Goal: Task Accomplishment & Management: Complete application form

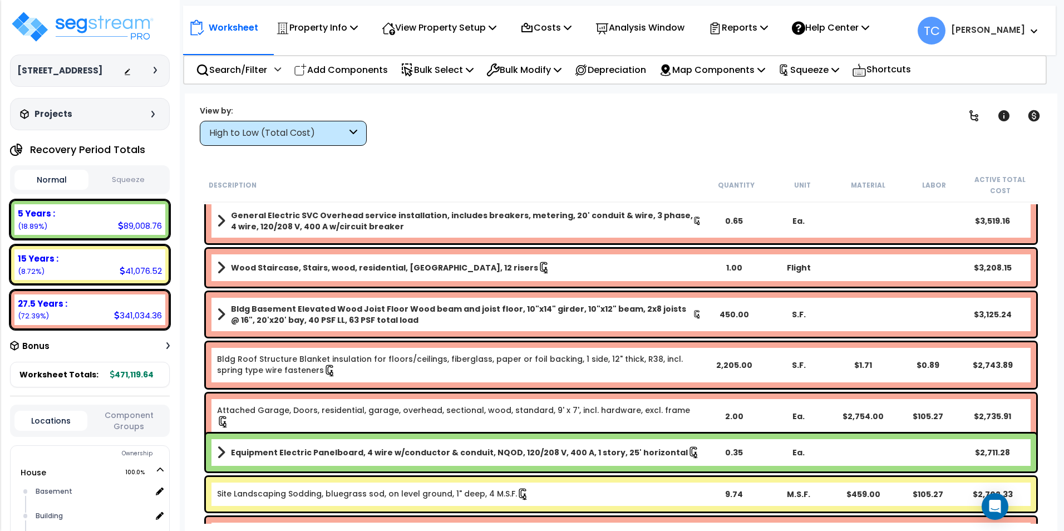
scroll to position [727, 0]
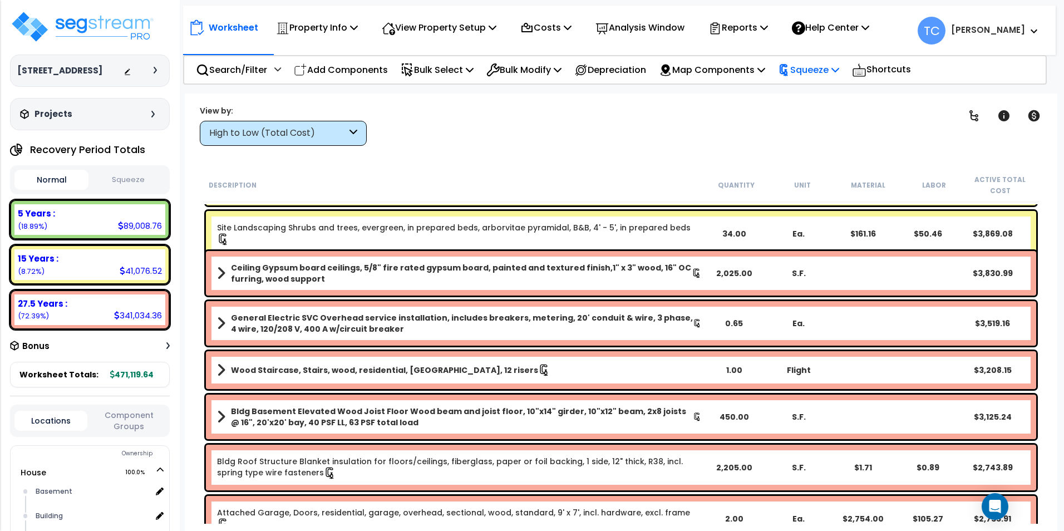
click at [827, 65] on p "Squeeze" at bounding box center [808, 69] width 61 height 15
click at [822, 94] on link "Re-squeeze" at bounding box center [828, 95] width 110 height 22
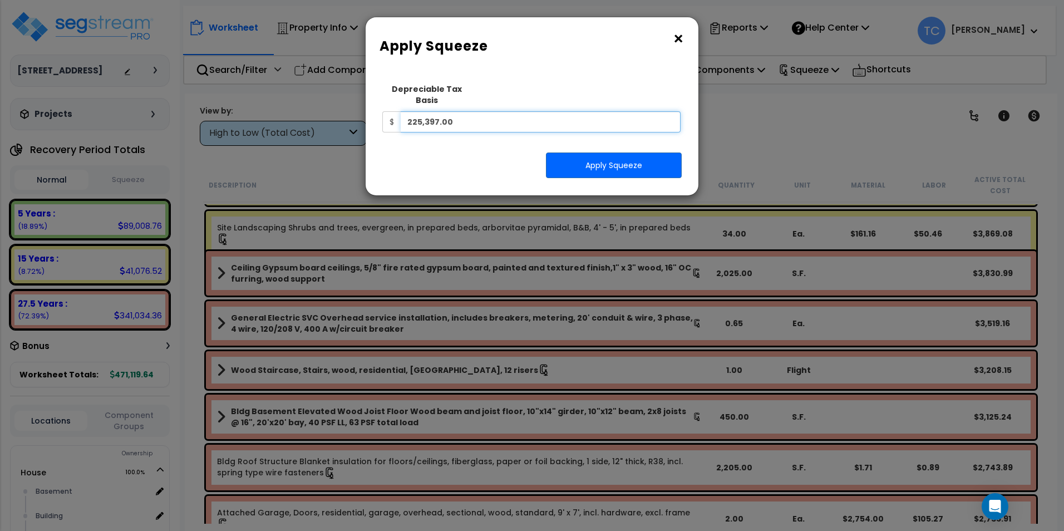
drag, startPoint x: 538, startPoint y: 115, endPoint x: 382, endPoint y: 96, distance: 156.4
click at [382, 96] on div "Depreciable Tax Basis $ 225,397.00" at bounding box center [531, 105] width 298 height 55
type input "500,467"
click at [620, 154] on button "Apply Squeeze" at bounding box center [614, 166] width 136 height 26
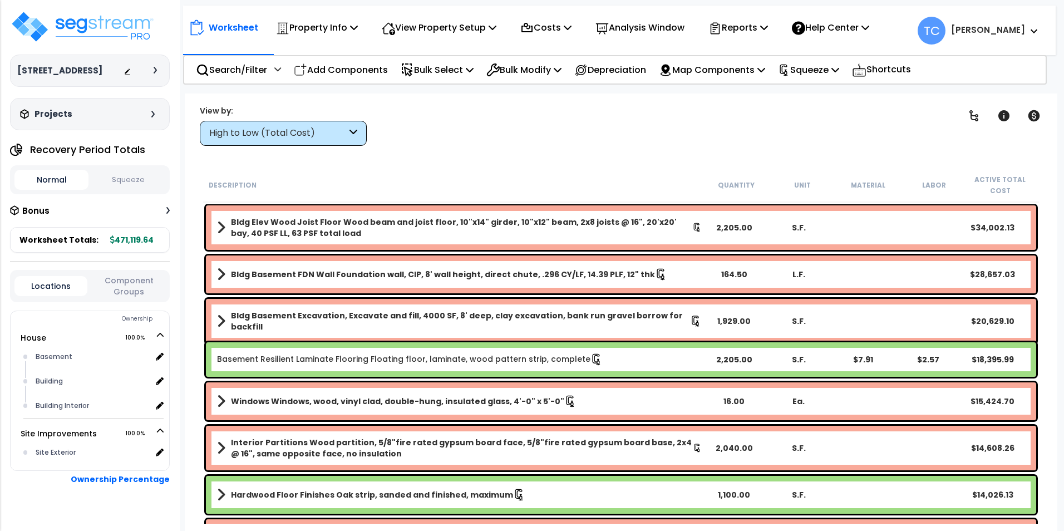
scroll to position [49, 0]
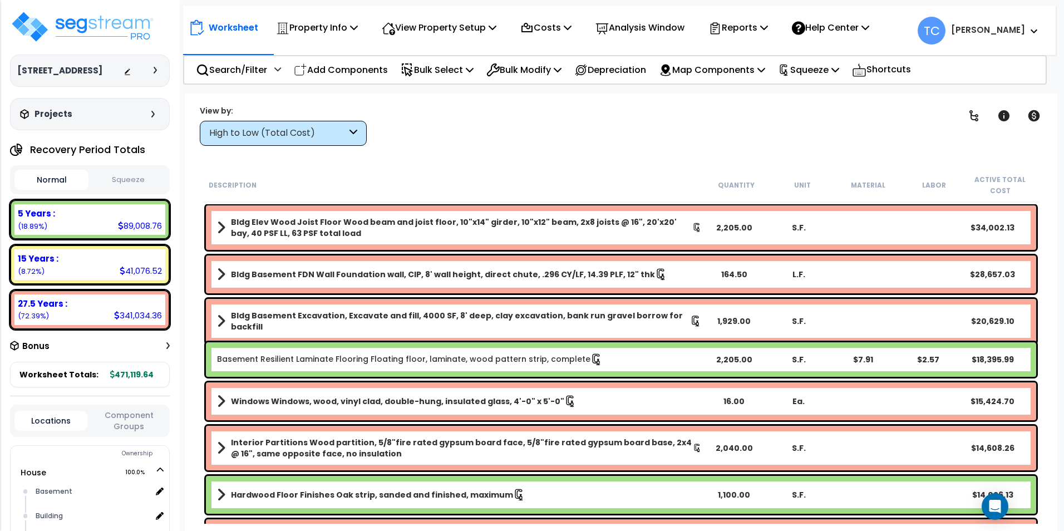
click at [133, 171] on button "Squeeze" at bounding box center [128, 179] width 74 height 19
click at [754, 34] on p "Reports" at bounding box center [739, 27] width 60 height 15
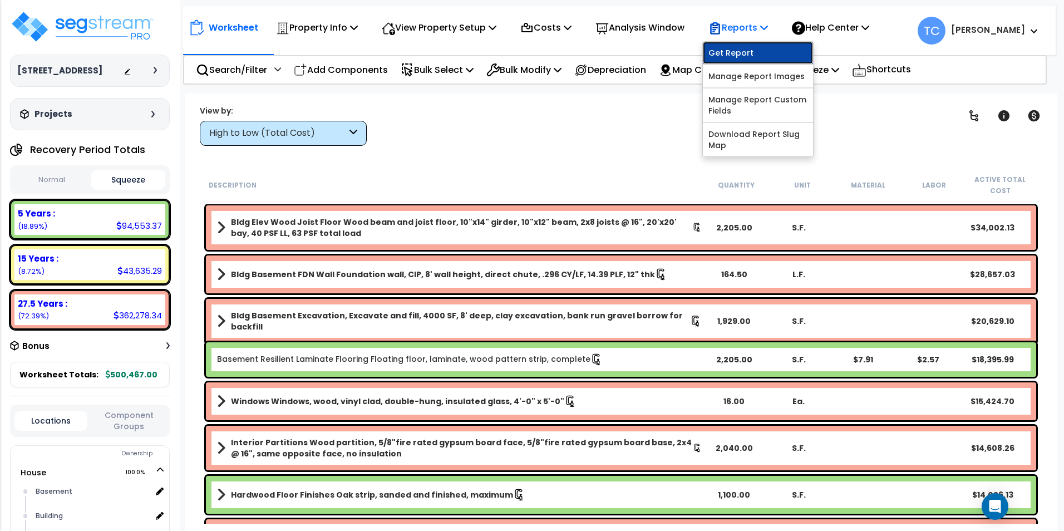
click at [745, 57] on link "Get Report" at bounding box center [758, 53] width 110 height 22
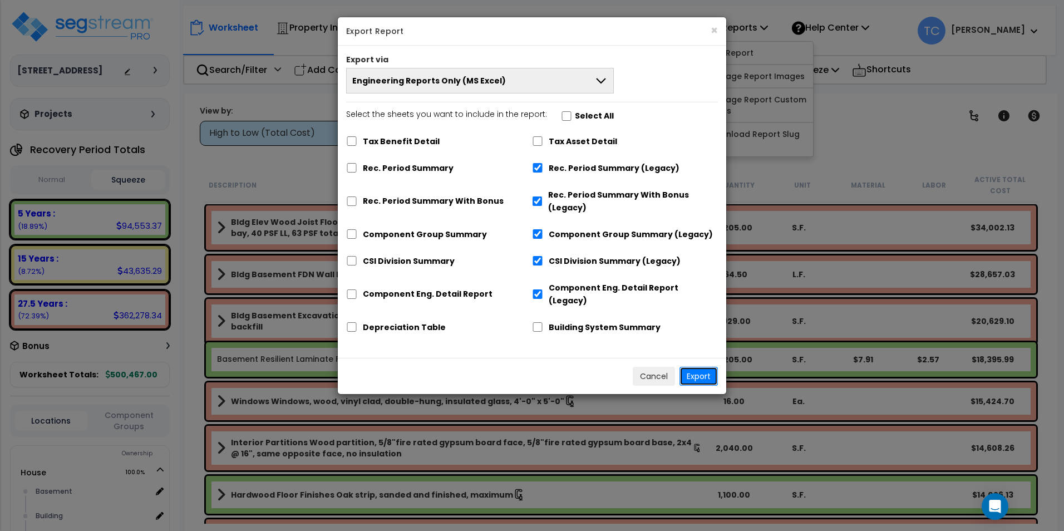
click at [708, 367] on button "Export" at bounding box center [699, 376] width 38 height 19
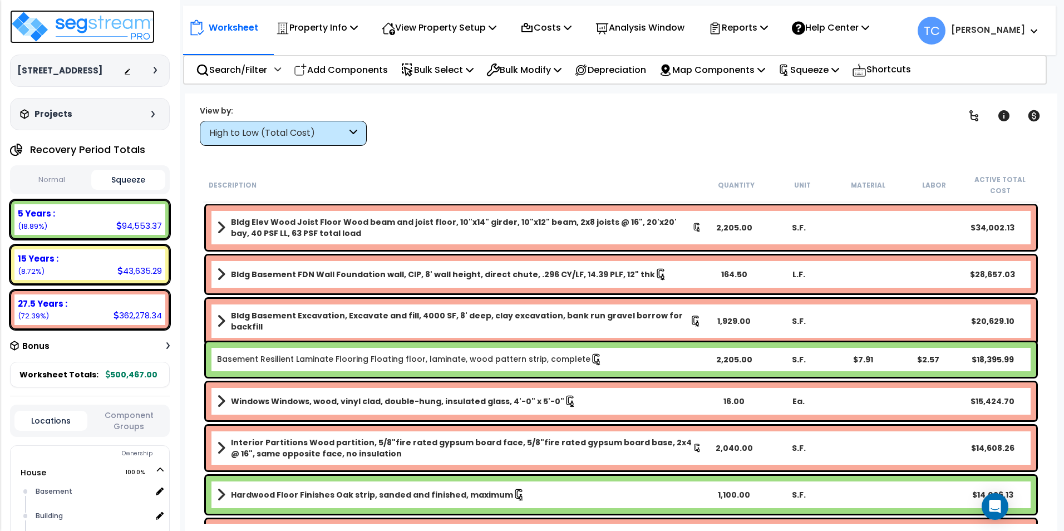
click at [33, 35] on img at bounding box center [82, 26] width 145 height 33
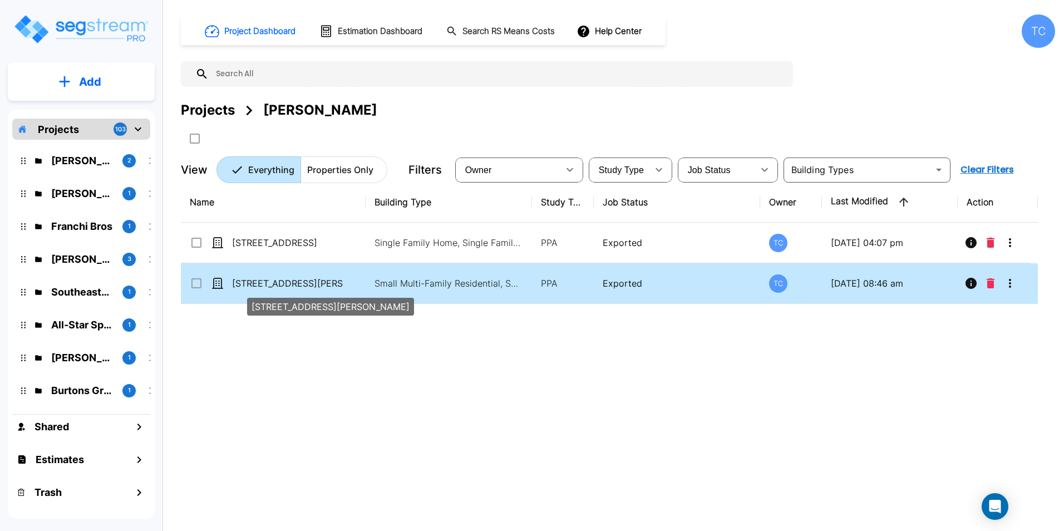
click at [261, 287] on p "[STREET_ADDRESS][PERSON_NAME]" at bounding box center [287, 283] width 111 height 13
click at [261, 287] on p "36-38 Bradley St" at bounding box center [287, 283] width 111 height 13
checkbox input "false"
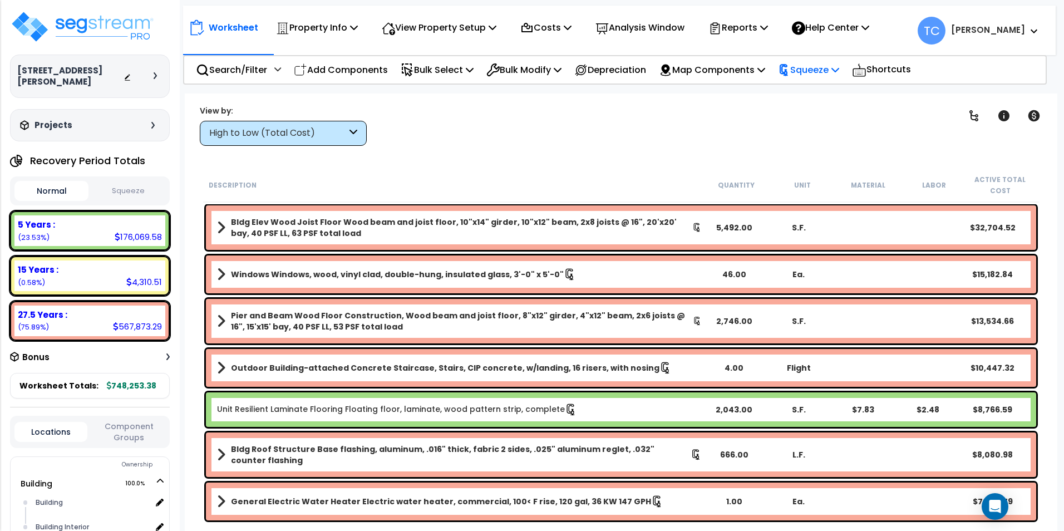
click at [818, 68] on p "Squeeze" at bounding box center [808, 69] width 61 height 15
click at [822, 91] on link "Re-squeeze" at bounding box center [828, 95] width 110 height 22
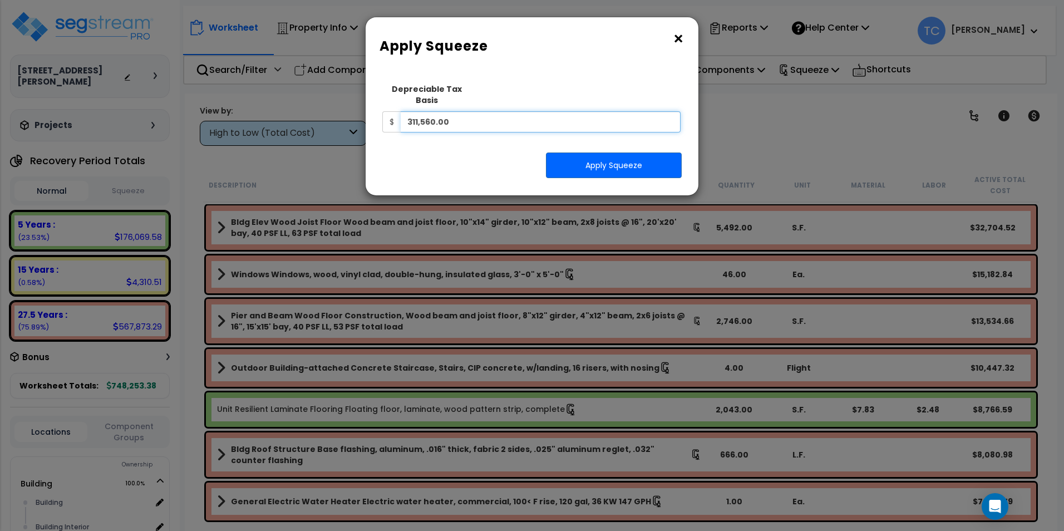
drag, startPoint x: 510, startPoint y: 119, endPoint x: 281, endPoint y: 120, distance: 229.4
click at [281, 120] on div "× Apply Squeeze Squeeze Type Select 1. Squeeze Entire Worksheet 2. Squeeze by T…" at bounding box center [532, 265] width 1064 height 531
type input "429,499"
click at [611, 153] on button "Apply Squeeze" at bounding box center [614, 166] width 136 height 26
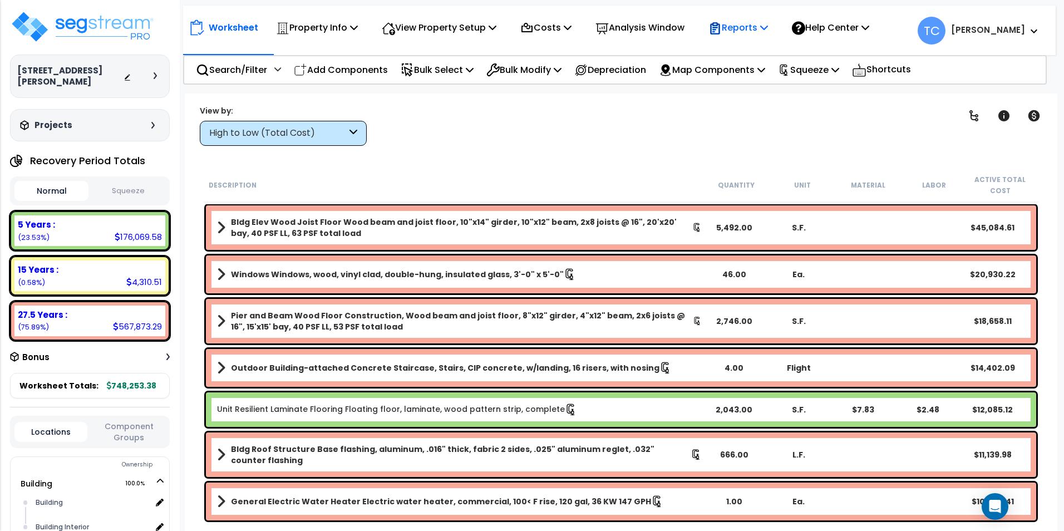
click at [749, 32] on p "Reports" at bounding box center [739, 27] width 60 height 15
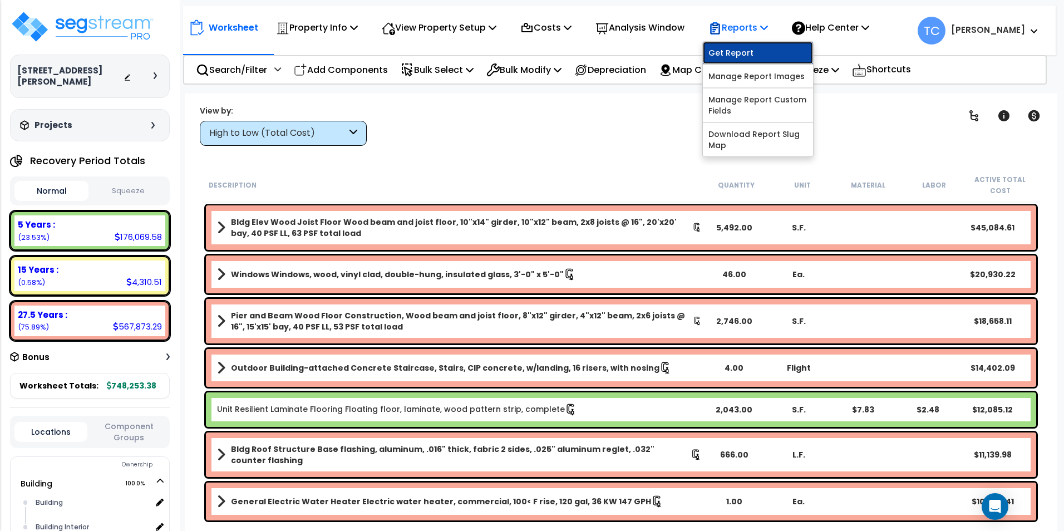
click at [751, 51] on link "Get Report" at bounding box center [758, 53] width 110 height 22
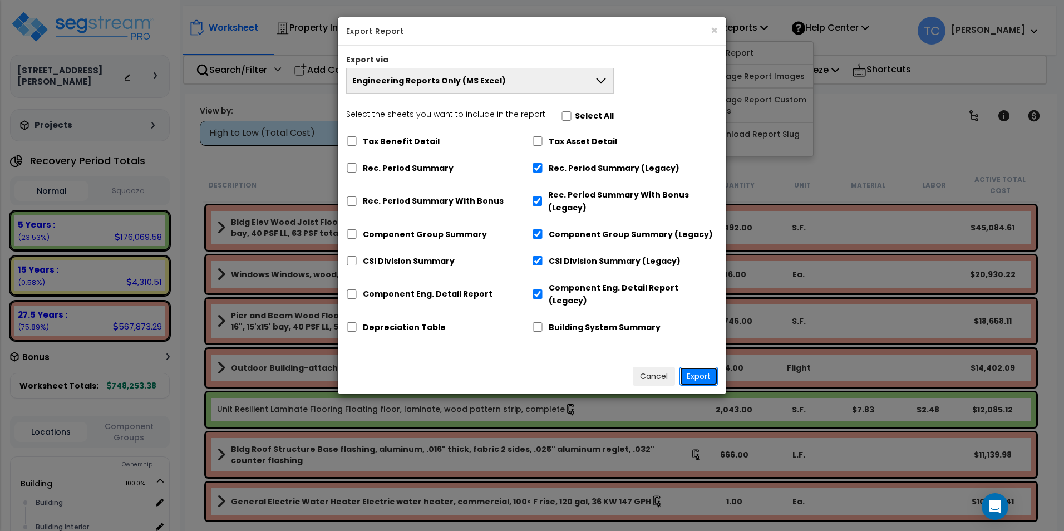
click at [692, 368] on button "Export" at bounding box center [699, 376] width 38 height 19
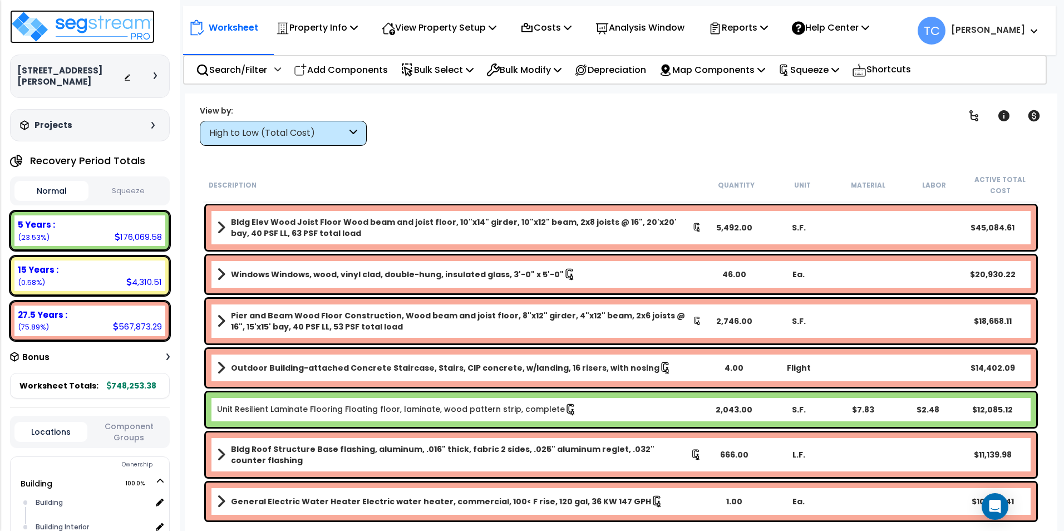
click at [45, 27] on img at bounding box center [82, 26] width 145 height 33
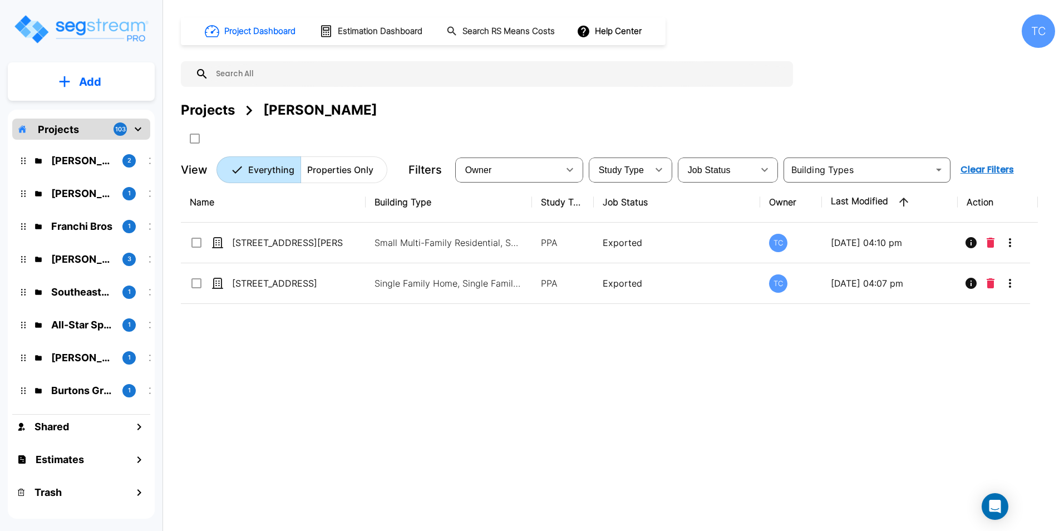
click at [88, 135] on div "Projects 103" at bounding box center [81, 129] width 138 height 21
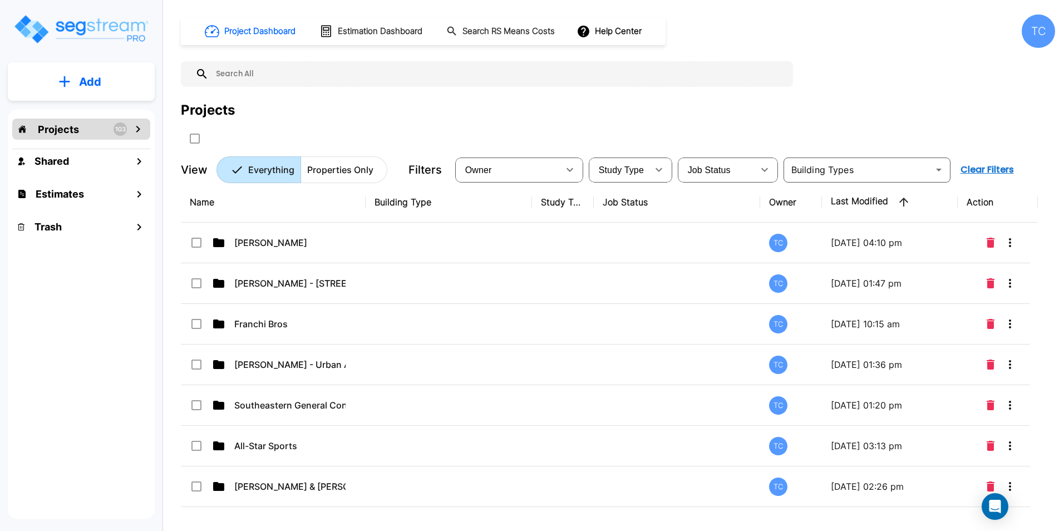
click at [97, 91] on button "Add" at bounding box center [81, 82] width 147 height 32
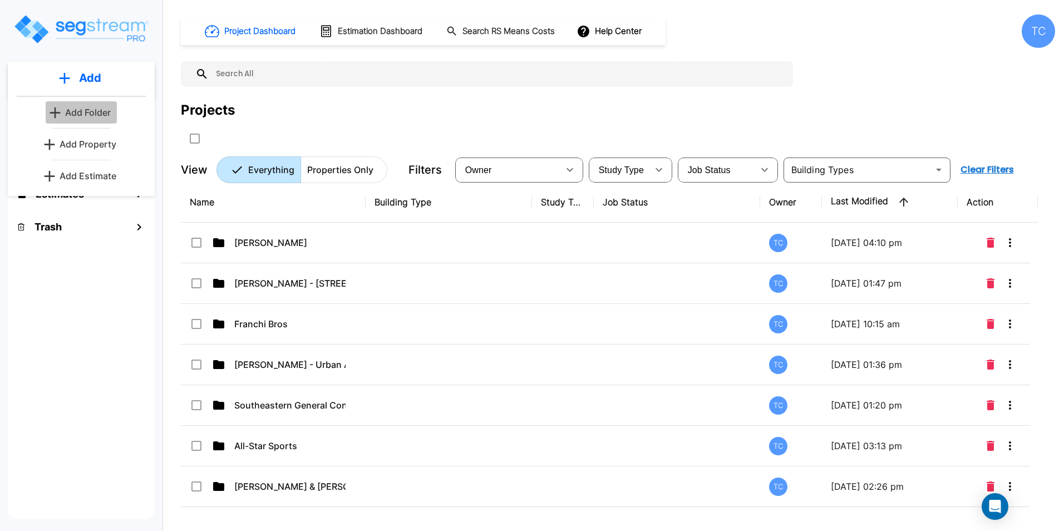
click at [116, 111] on button "Add Folder" at bounding box center [81, 112] width 71 height 22
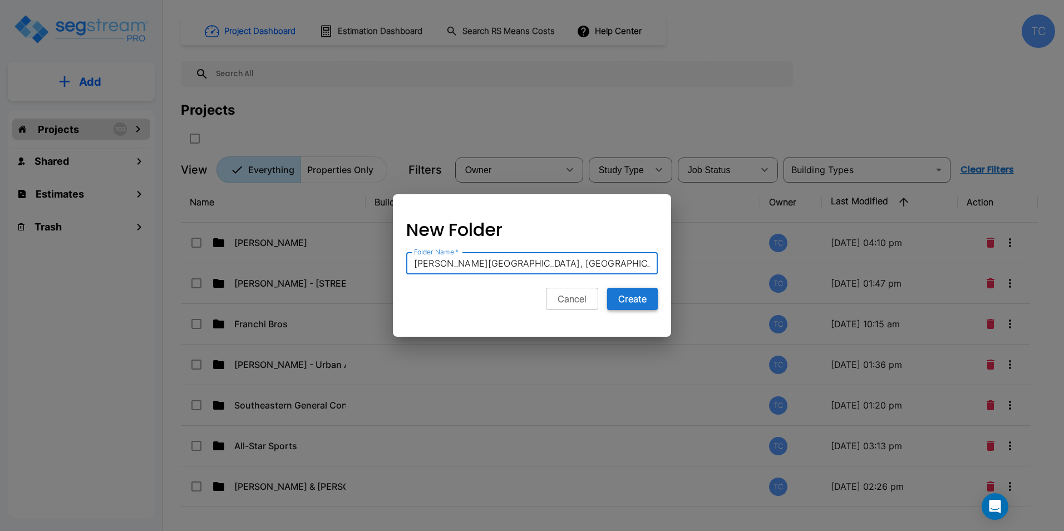
type input "[PERSON_NAME][GEOGRAPHIC_DATA], [GEOGRAPHIC_DATA]"
click at [619, 298] on button "Create" at bounding box center [632, 299] width 51 height 22
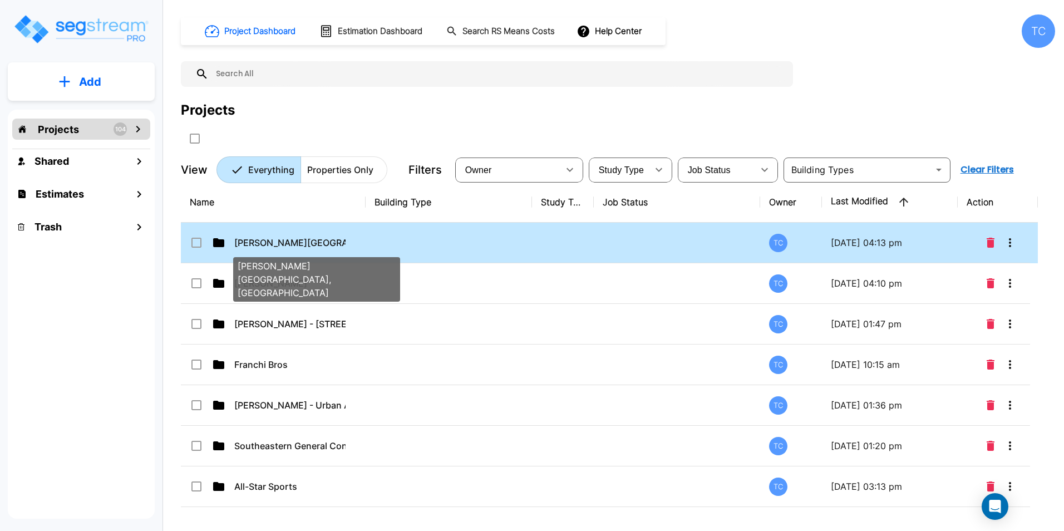
click at [294, 237] on p "[PERSON_NAME][GEOGRAPHIC_DATA], [GEOGRAPHIC_DATA]" at bounding box center [289, 242] width 111 height 13
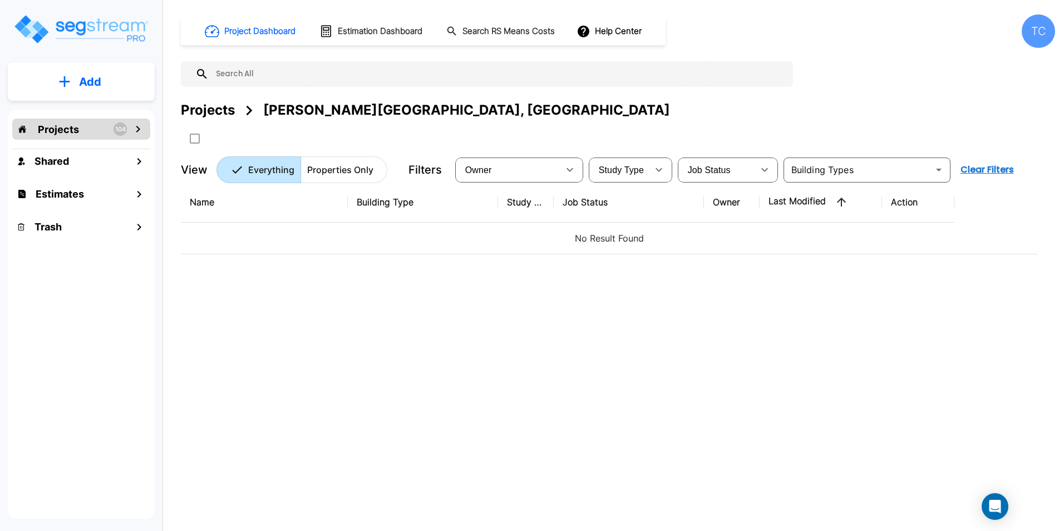
click at [89, 82] on p "Add" at bounding box center [90, 81] width 22 height 17
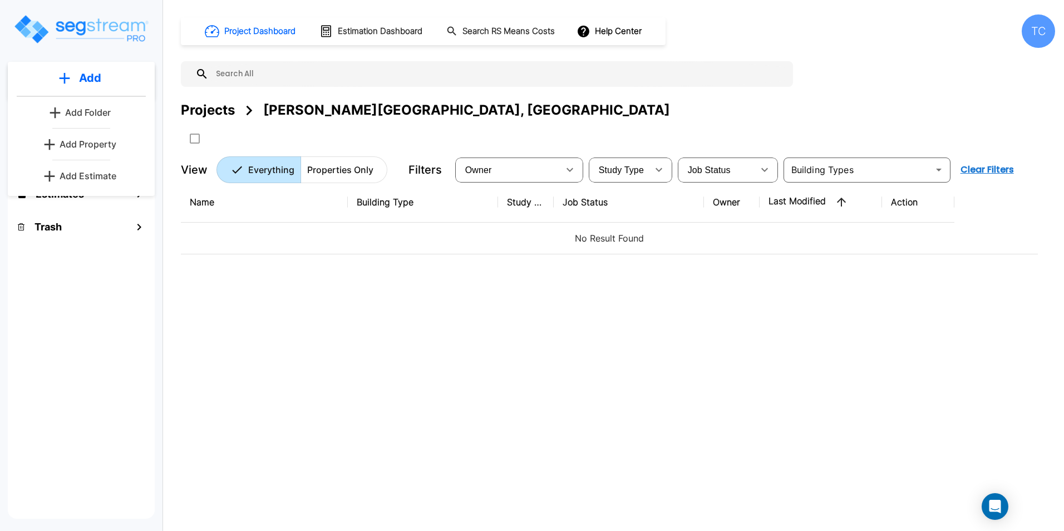
click at [89, 146] on p "Add Property" at bounding box center [88, 143] width 57 height 13
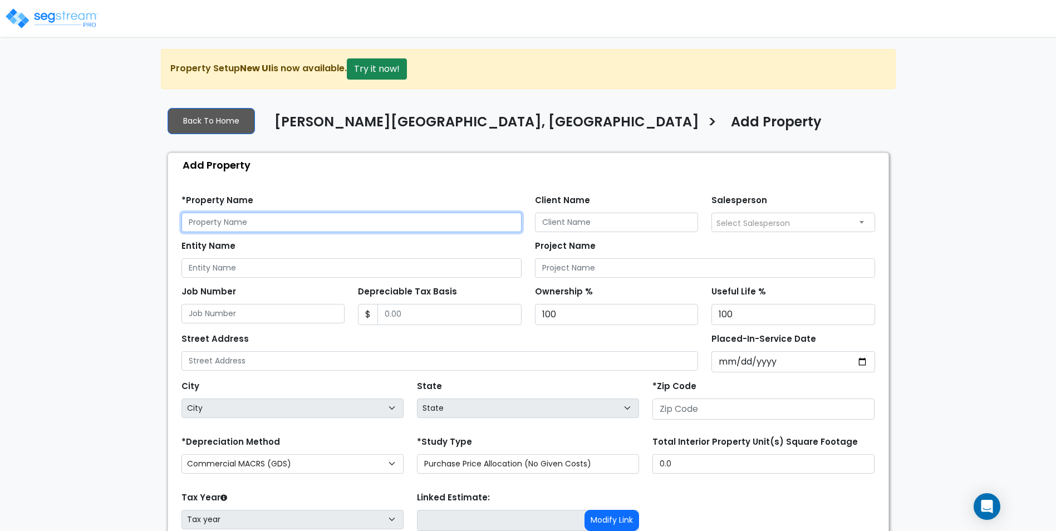
click at [296, 215] on input "text" at bounding box center [351, 222] width 340 height 19
type input "Burtons Grill [PERSON_NAME] [GEOGRAPHIC_DATA]"
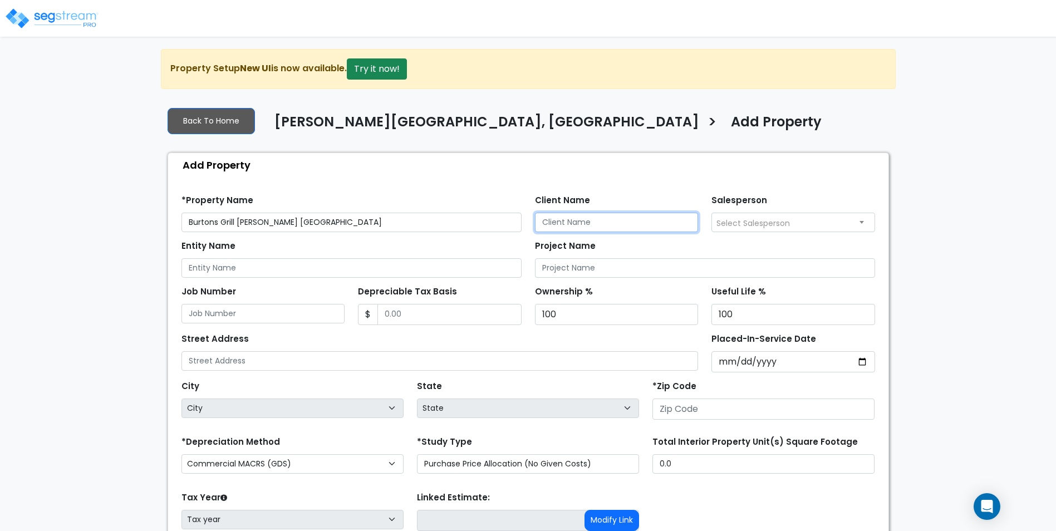
click at [548, 217] on input "Client Name" at bounding box center [617, 222] width 164 height 19
type input "Burtons Grill"
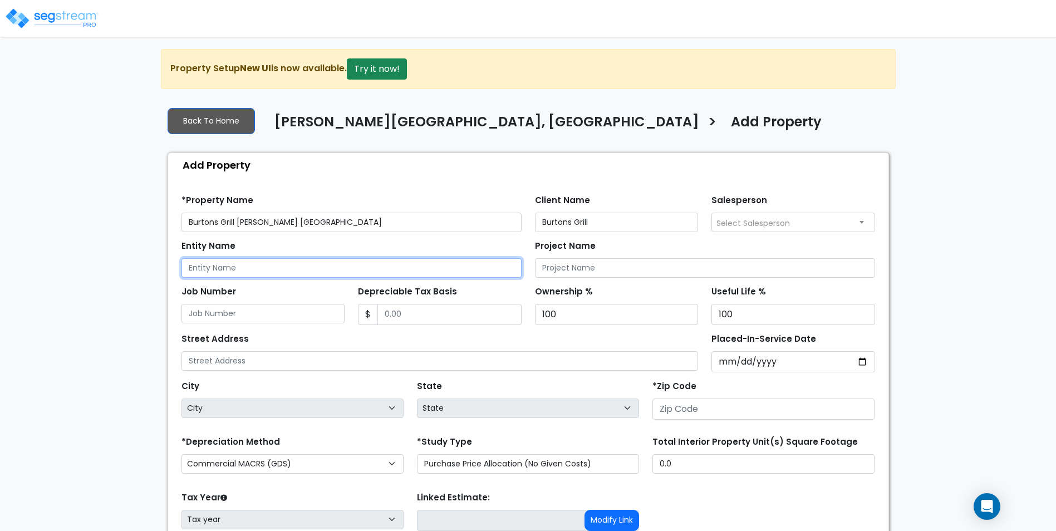
click at [235, 273] on input "Entity Name" at bounding box center [351, 267] width 340 height 19
type input "Burtons Grill"
drag, startPoint x: 281, startPoint y: 269, endPoint x: 164, endPoint y: 273, distance: 117.0
click at [164, 273] on div "Back To Home [PERSON_NAME][GEOGRAPHIC_DATA], [GEOGRAPHIC_DATA] > Add Property A…" at bounding box center [528, 360] width 735 height 524
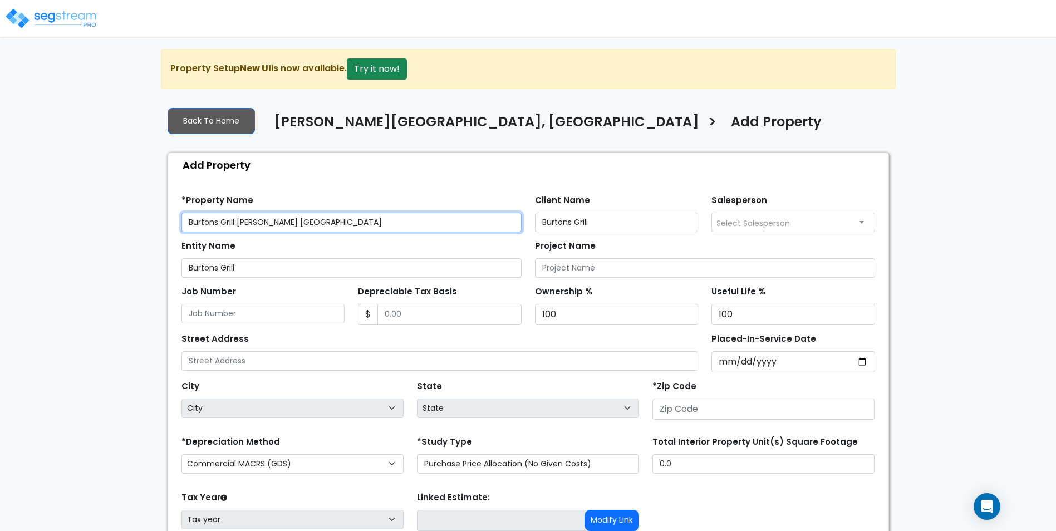
click at [327, 228] on input "Burtons Grill [PERSON_NAME] [GEOGRAPHIC_DATA]" at bounding box center [351, 222] width 340 height 19
drag, startPoint x: 331, startPoint y: 223, endPoint x: 150, endPoint y: 219, distance: 180.4
click at [150, 219] on div "We are Building your Property. So please grab a coffee and let us do the heavy …" at bounding box center [528, 335] width 1056 height 573
type input "[STREET_ADDRESS]"
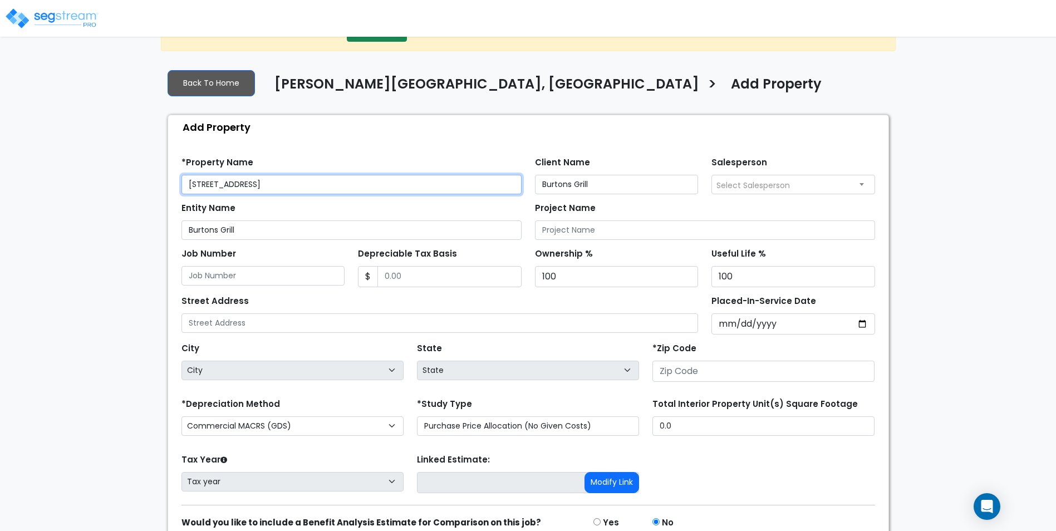
scroll to position [91, 0]
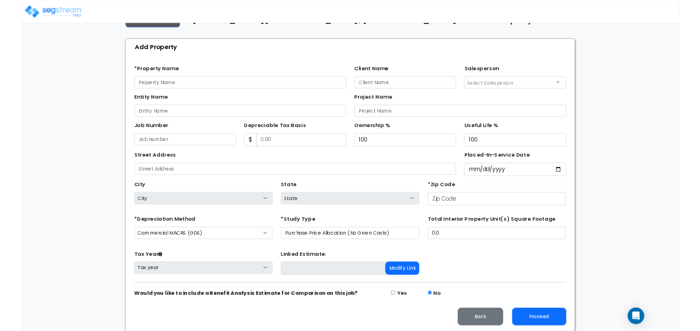
scroll to position [87, 0]
